Goal: Information Seeking & Learning: Learn about a topic

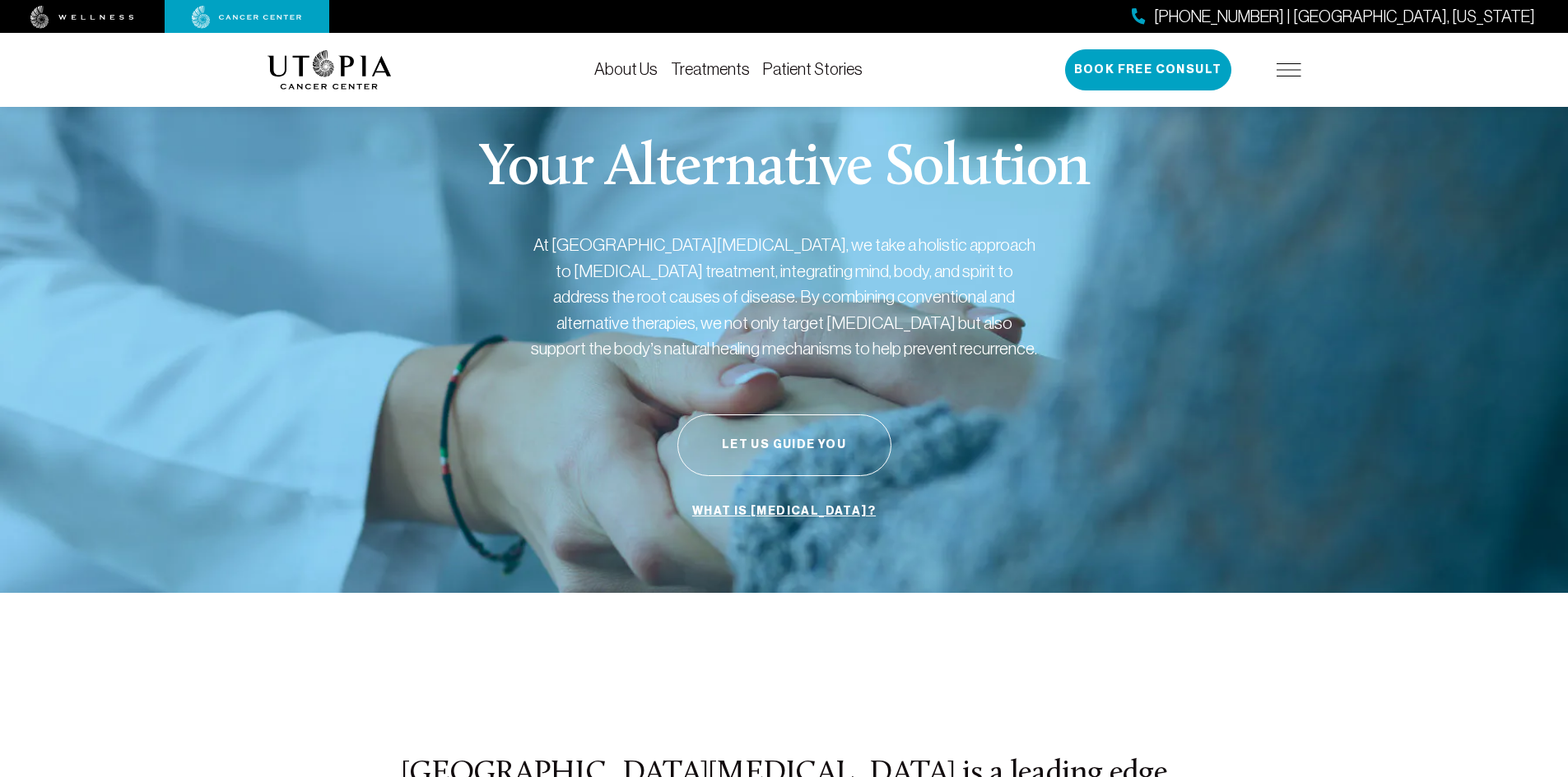
click at [698, 73] on link "Treatments" at bounding box center [710, 69] width 79 height 18
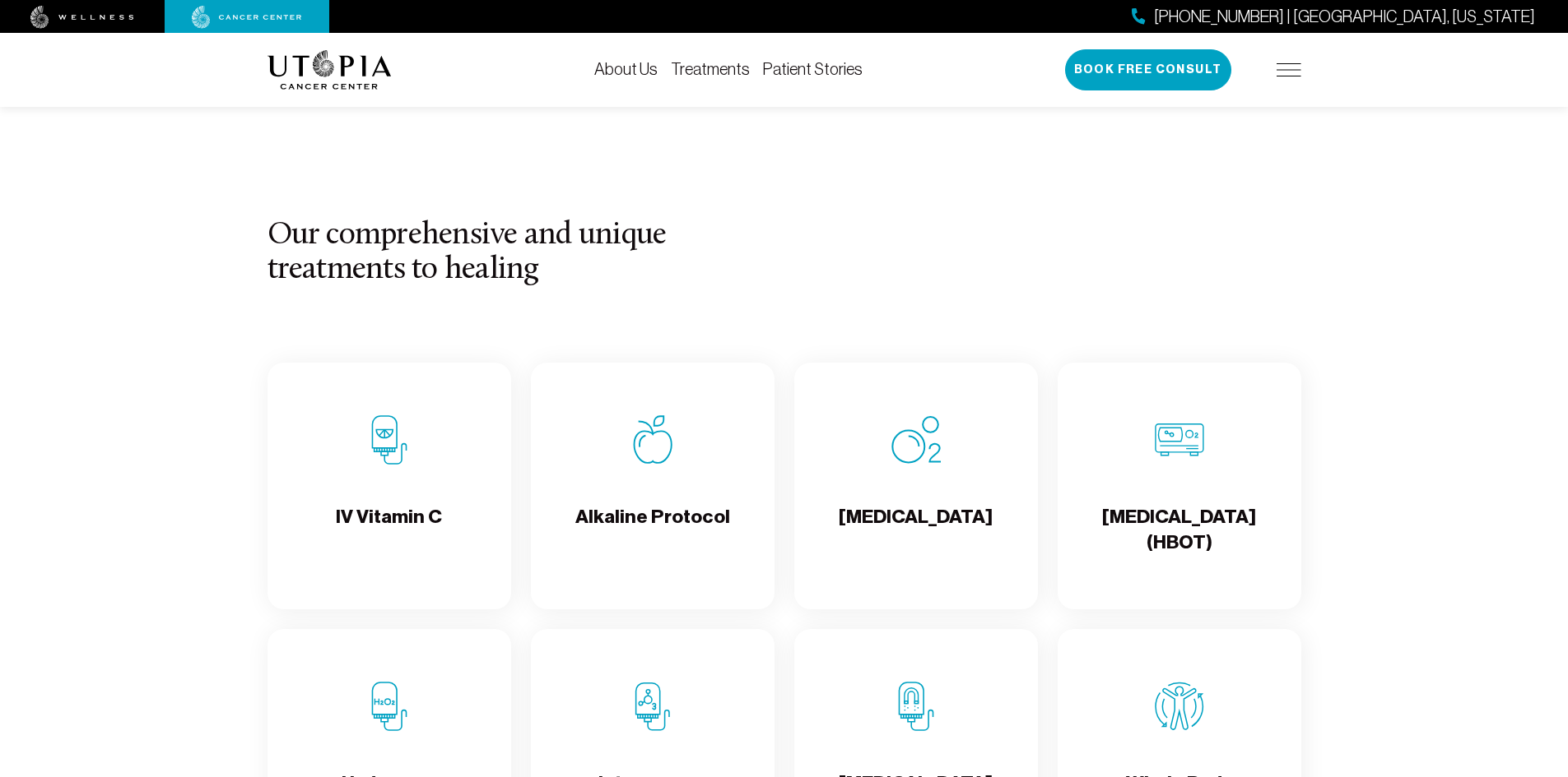
scroll to position [1481, 0]
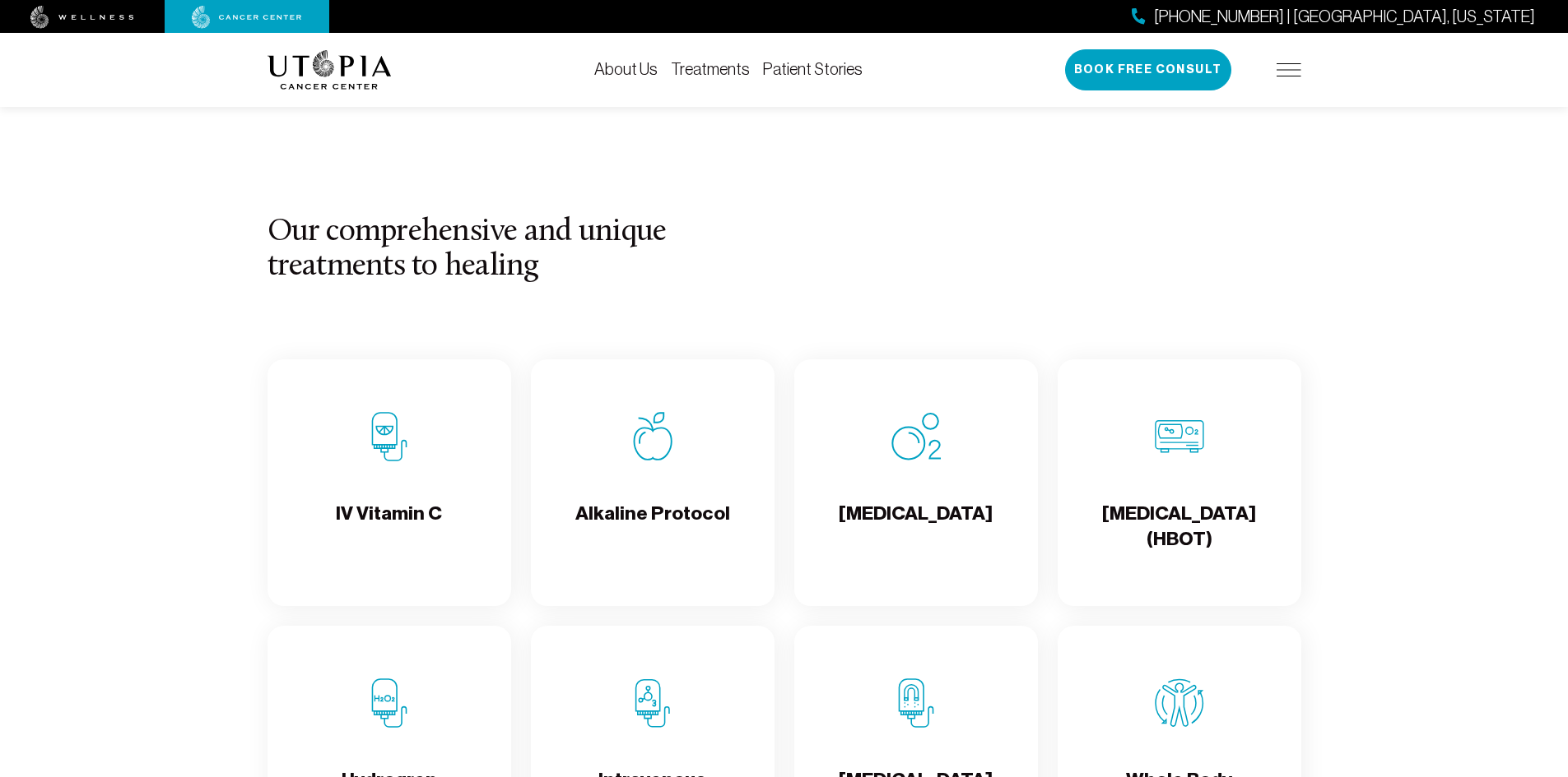
click at [427, 463] on div "IV Vitamin C" at bounding box center [389, 482] width 244 height 246
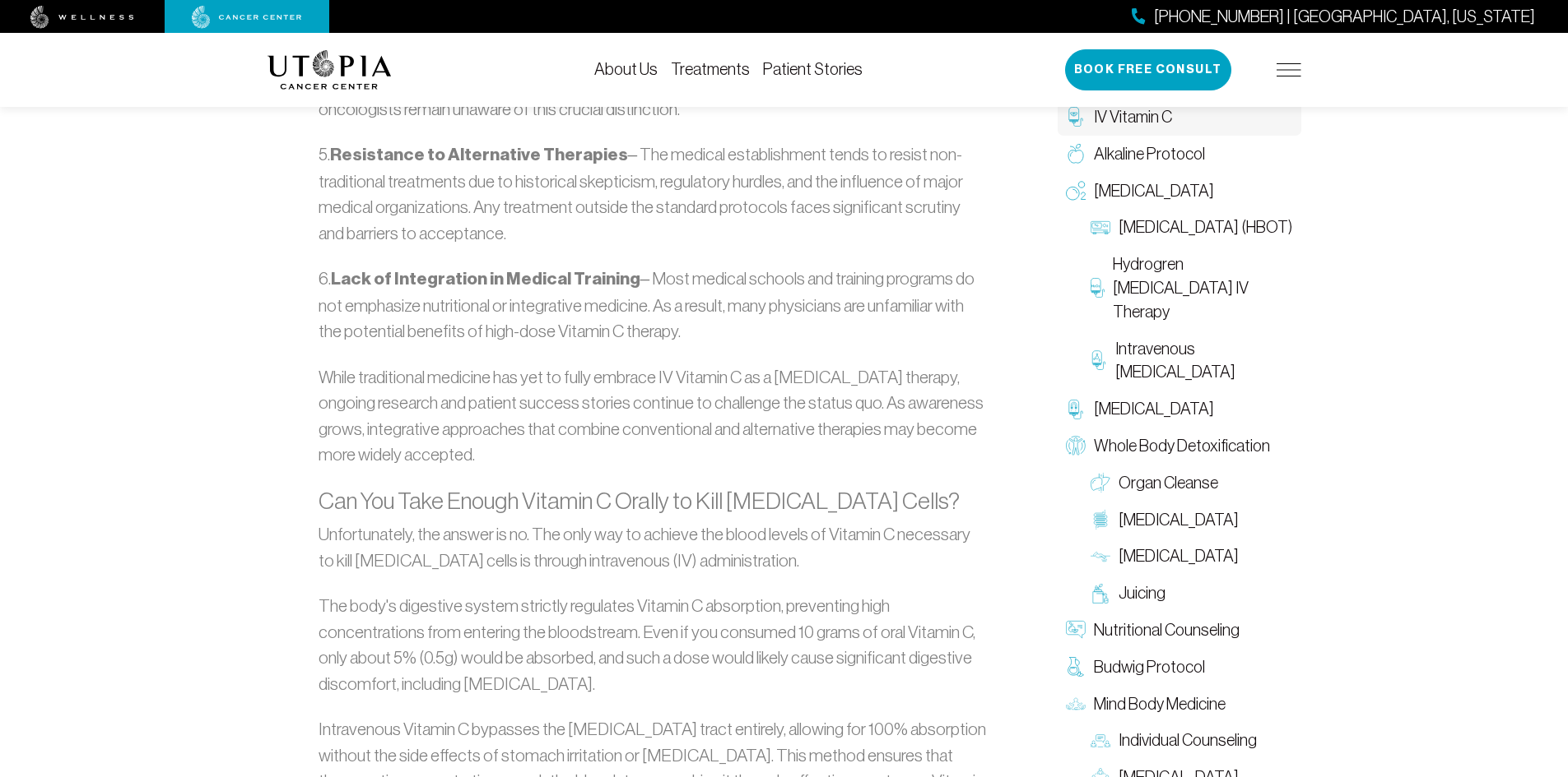
scroll to position [2715, 0]
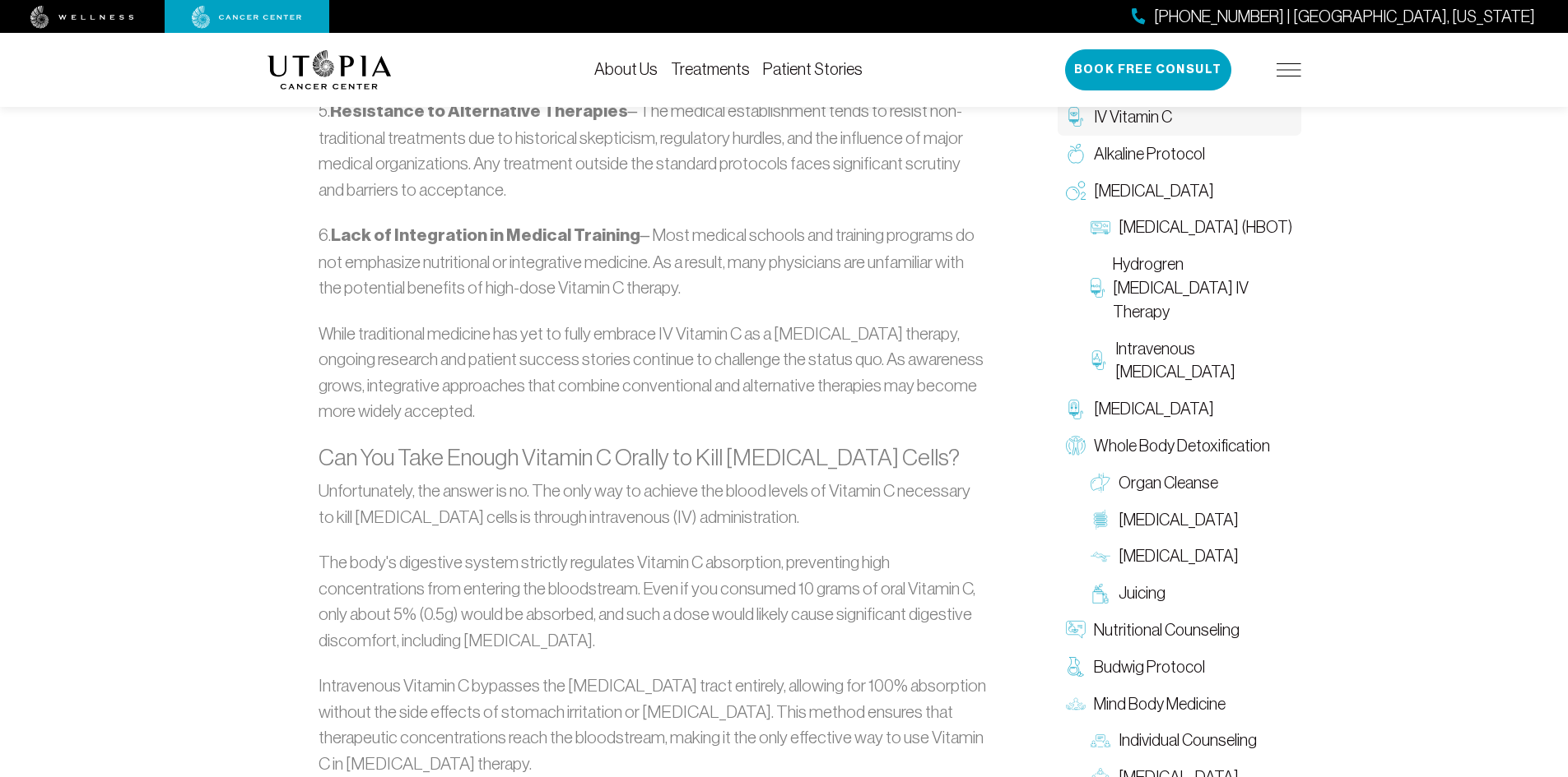
drag, startPoint x: 427, startPoint y: 464, endPoint x: 341, endPoint y: 461, distance: 86.1
click at [341, 478] on p "Unfortunately, the answer is no. The only way to achieve the blood levels of Vi…" at bounding box center [652, 504] width 668 height 52
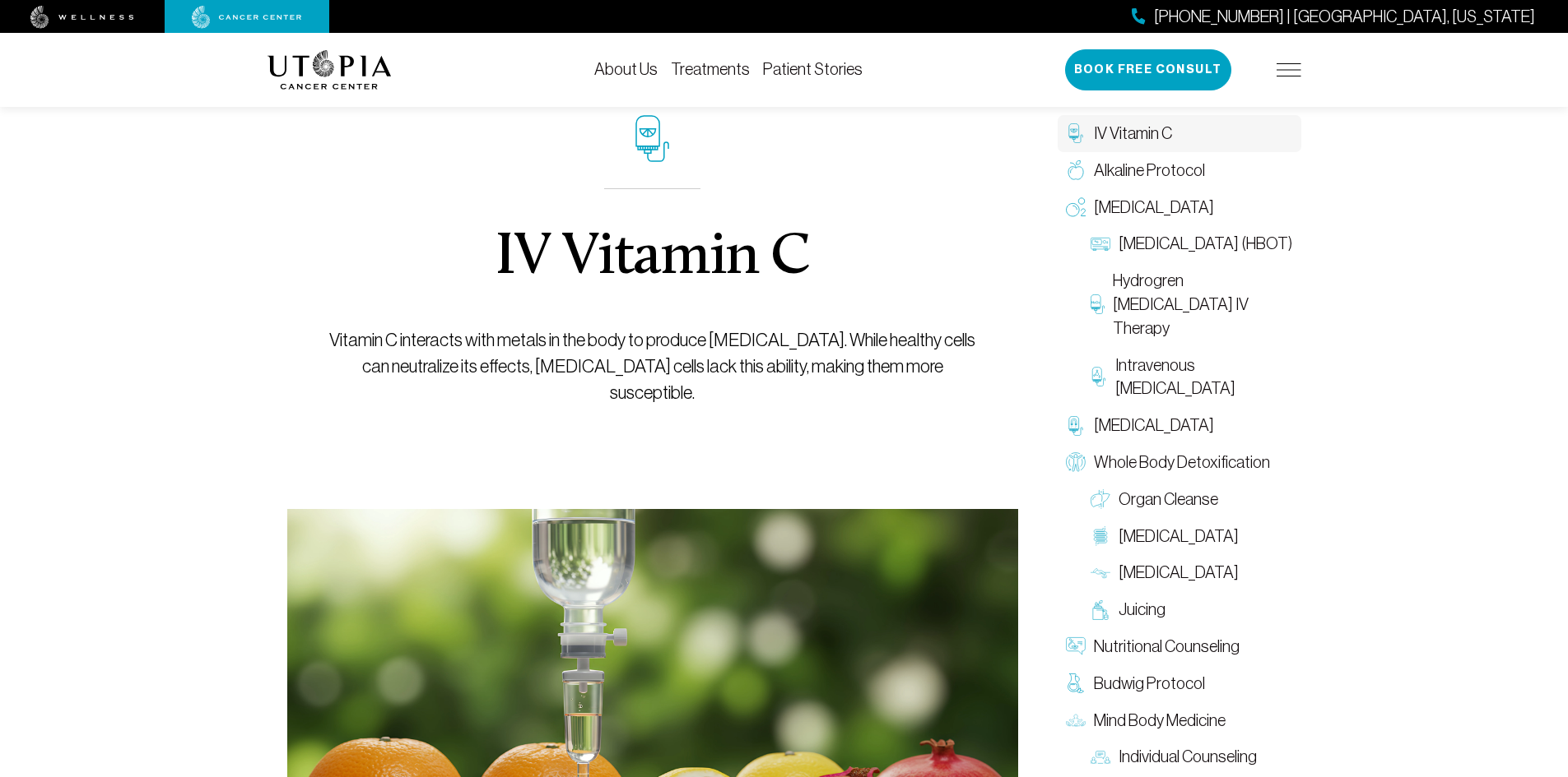
scroll to position [0, 0]
